Goal: Task Accomplishment & Management: Use online tool/utility

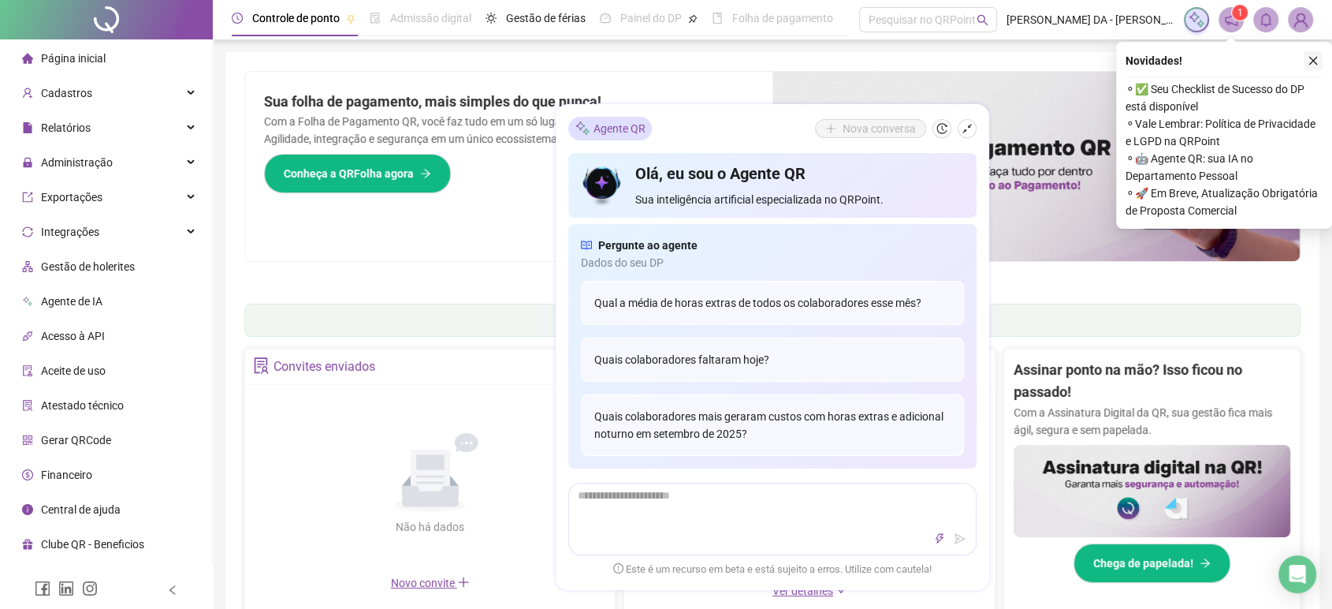
click at [1321, 58] on button "button" at bounding box center [1313, 60] width 19 height 19
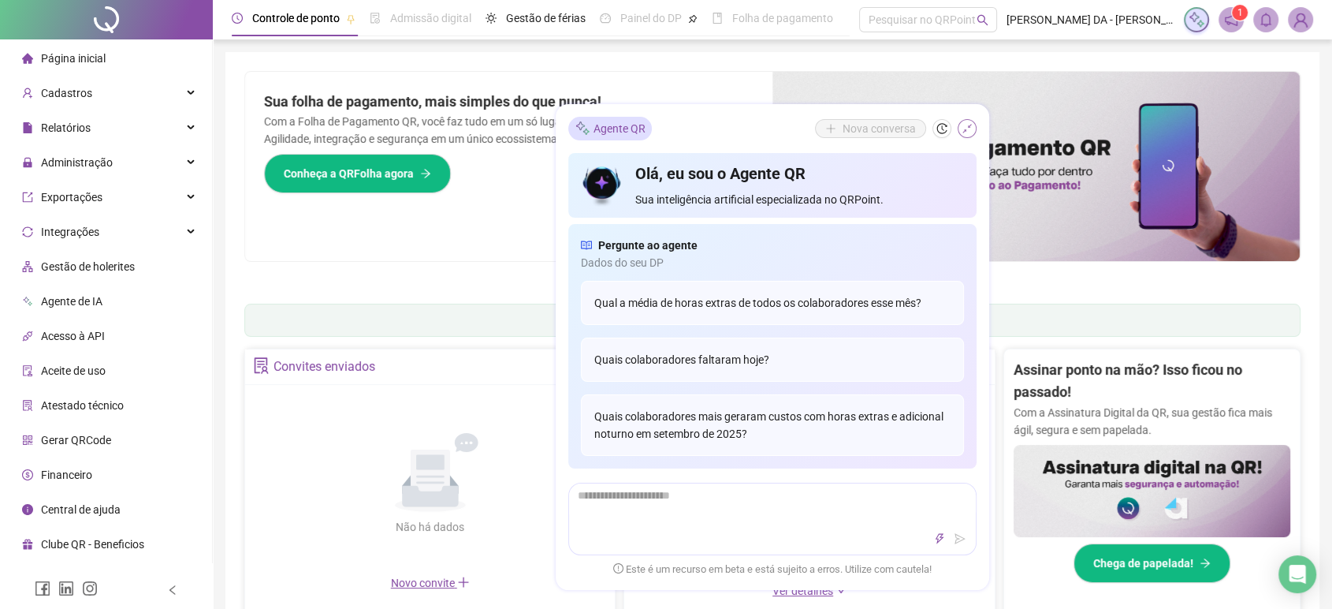
click at [965, 127] on icon "shrink" at bounding box center [967, 128] width 11 height 11
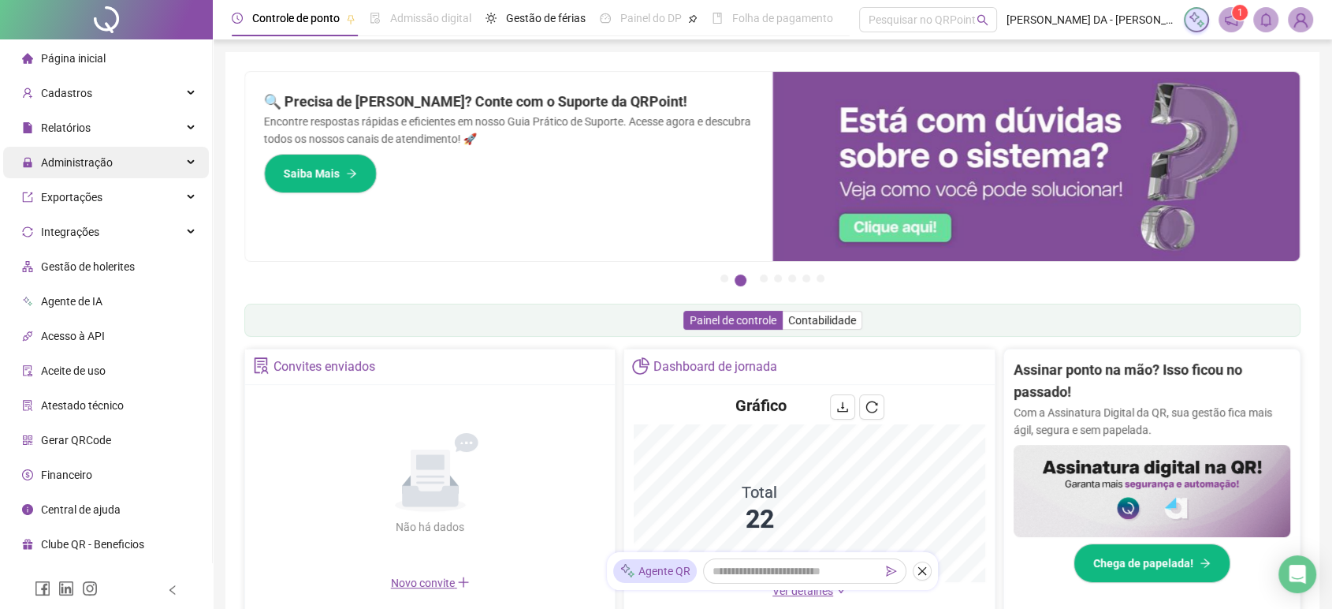
click at [39, 158] on span "Administração" at bounding box center [67, 162] width 91 height 13
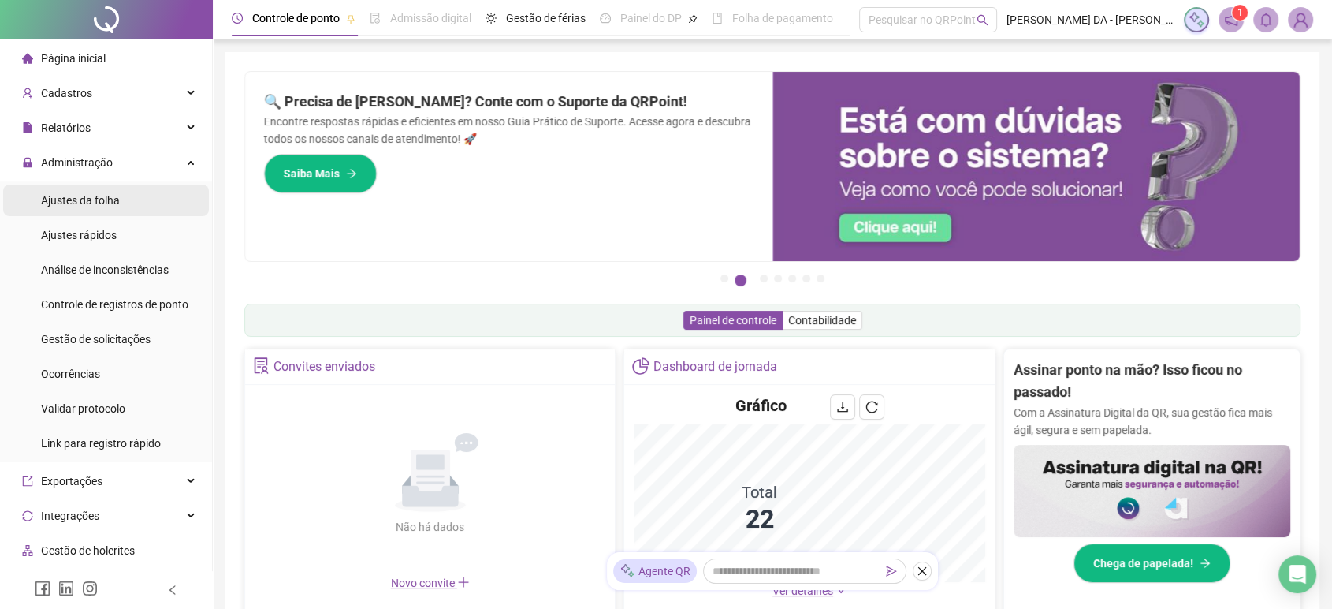
click at [63, 200] on span "Ajustes da folha" at bounding box center [80, 200] width 79 height 13
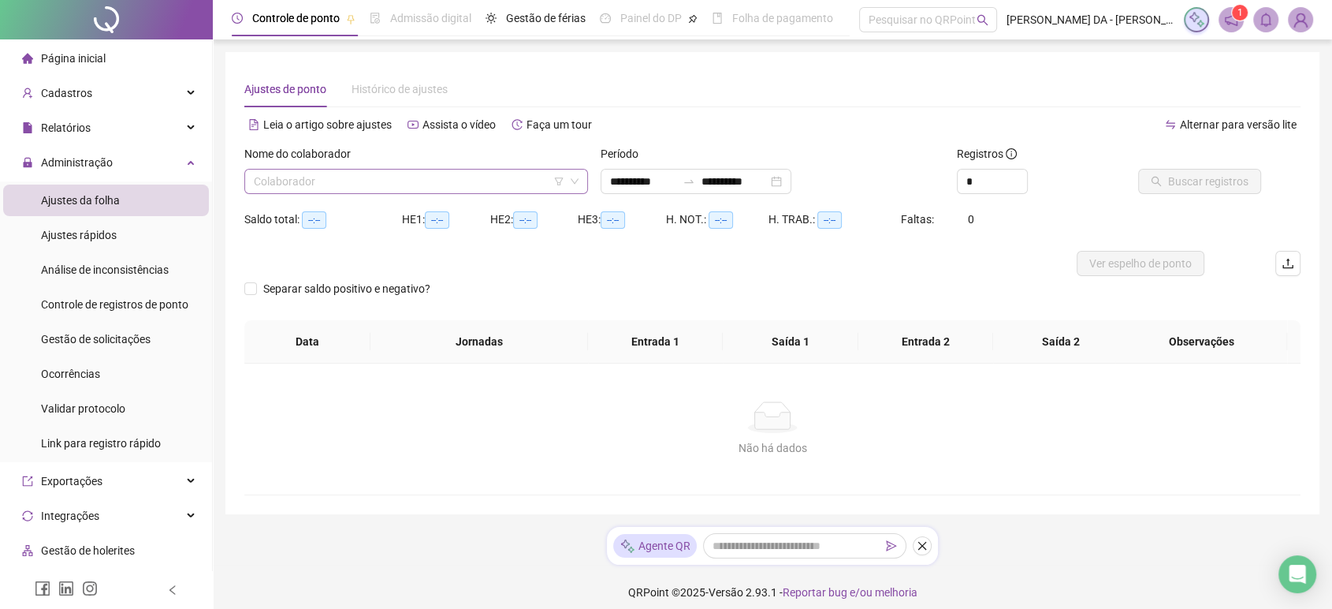
click at [282, 181] on input "search" at bounding box center [409, 182] width 311 height 24
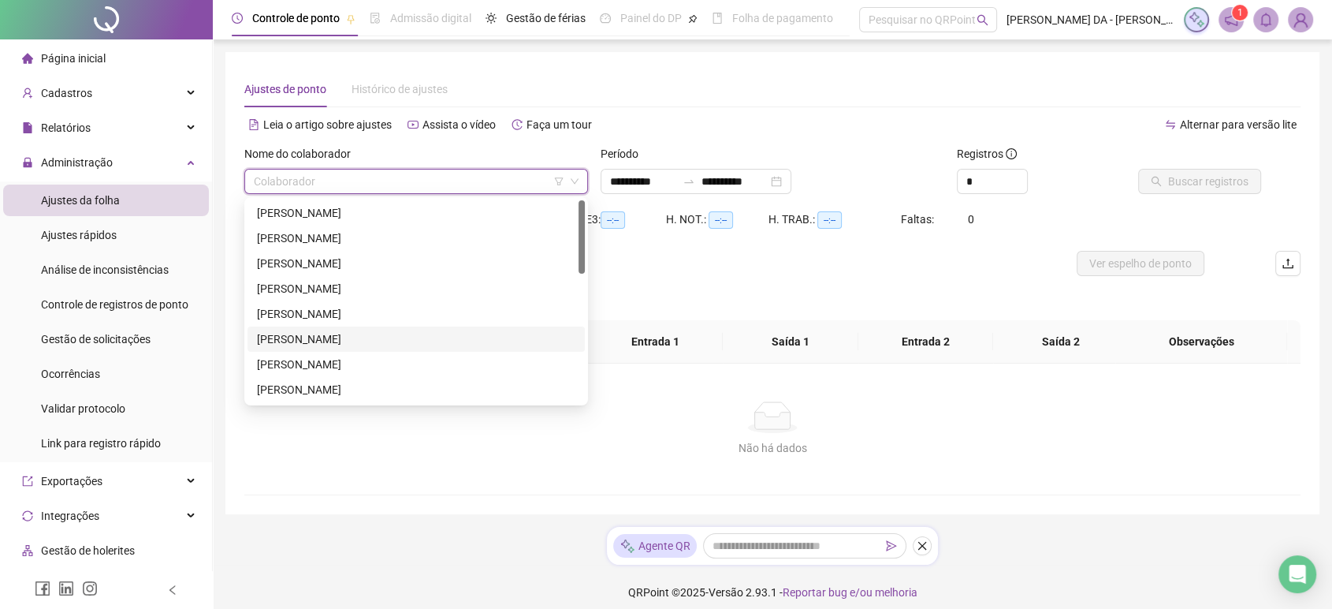
click at [309, 338] on div "[PERSON_NAME]" at bounding box center [416, 338] width 319 height 17
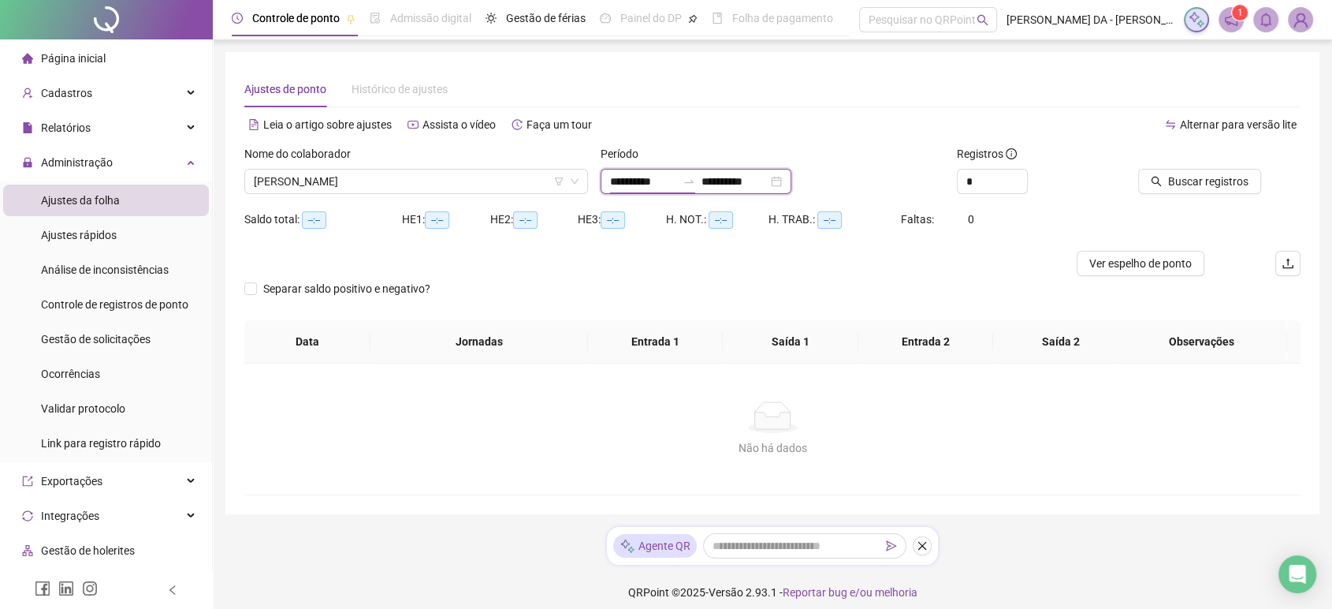
click at [676, 175] on input "**********" at bounding box center [643, 181] width 66 height 17
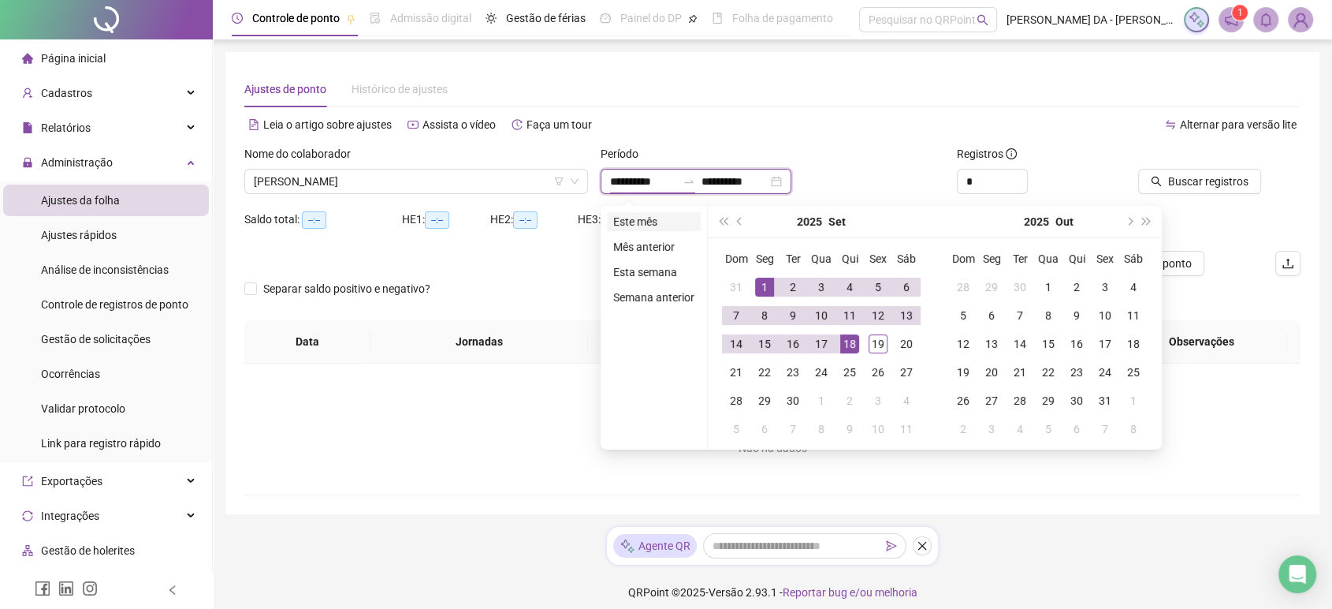
type input "**********"
click at [639, 222] on li "Este mês" at bounding box center [654, 221] width 94 height 19
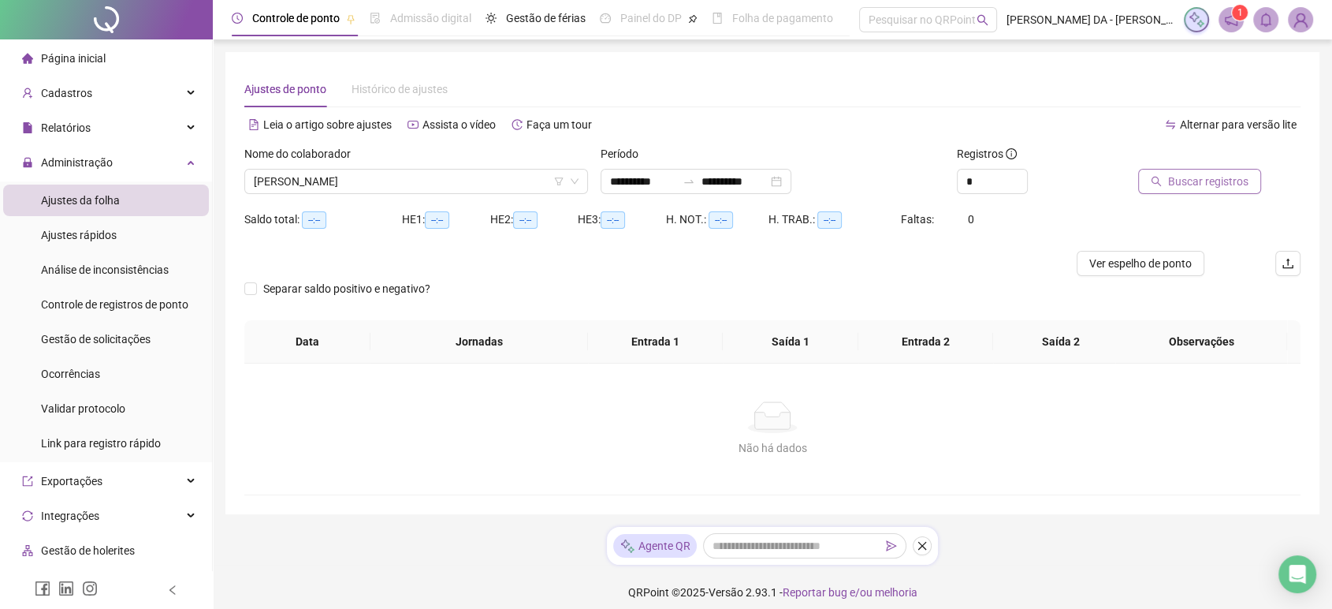
click at [1203, 173] on span "Buscar registros" at bounding box center [1208, 181] width 80 height 17
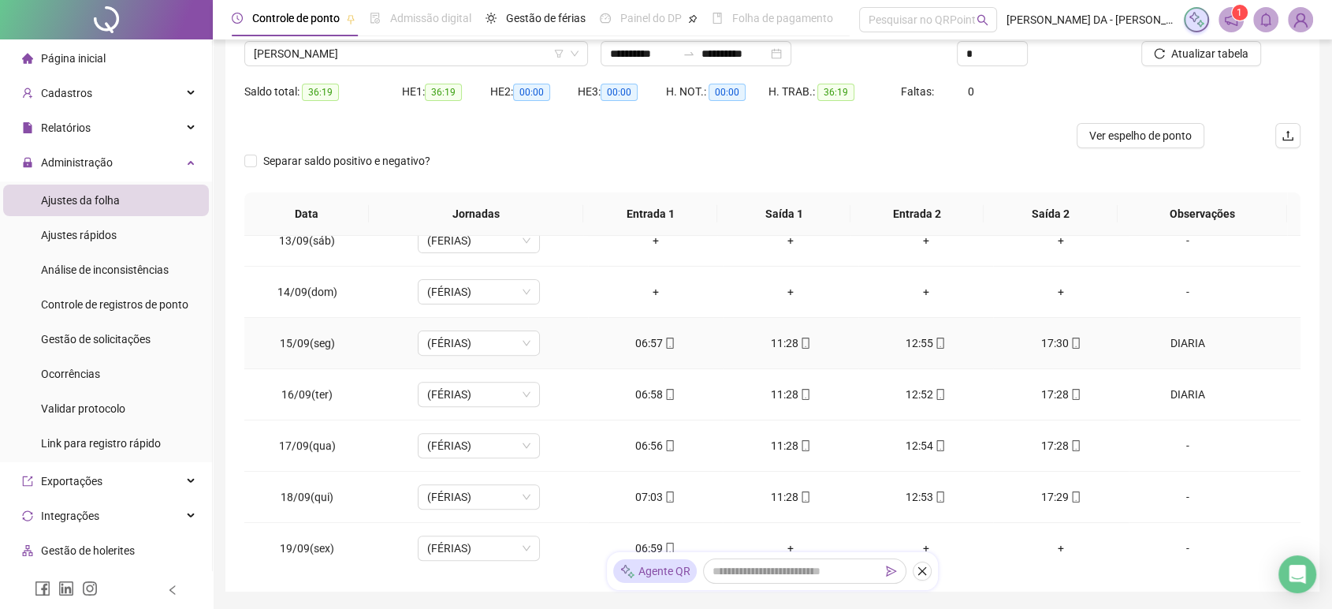
scroll to position [214, 0]
